Goal: Go to known website: Access a specific website the user already knows

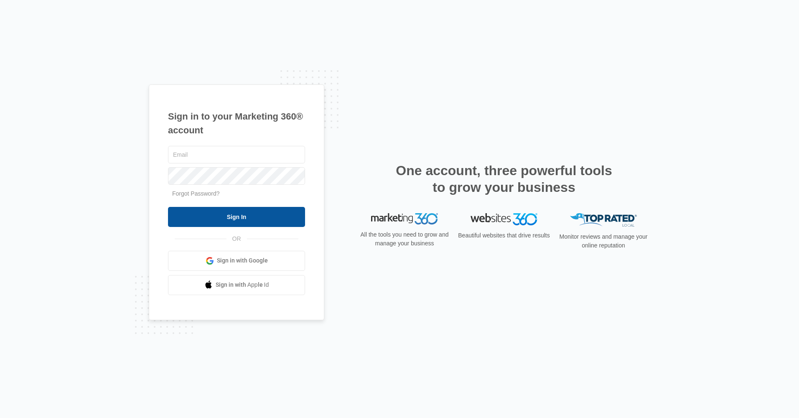
type input "[EMAIL_ADDRESS][DOMAIN_NAME]"
click at [219, 214] on input "Sign In" at bounding box center [236, 217] width 137 height 20
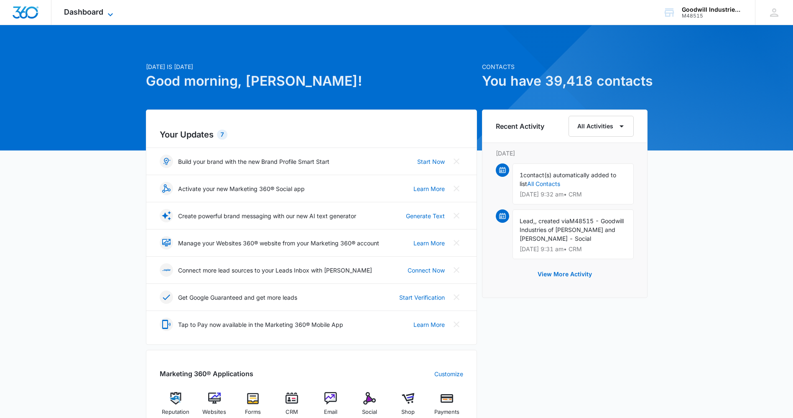
click at [111, 15] on icon at bounding box center [110, 14] width 5 height 3
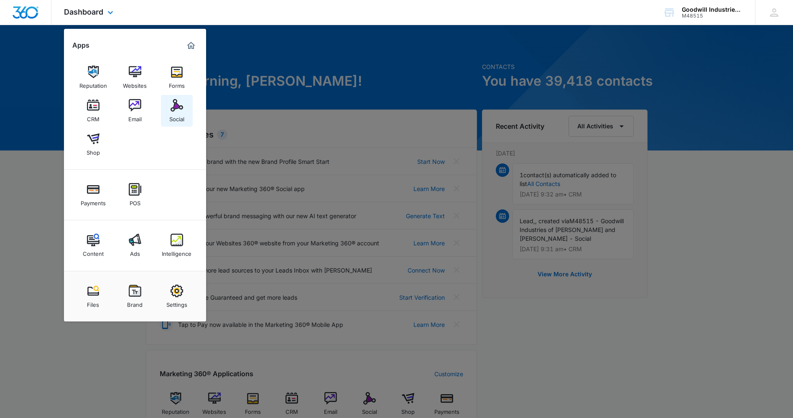
click at [175, 107] on img at bounding box center [177, 105] width 13 height 13
